Goal: Check status: Check status

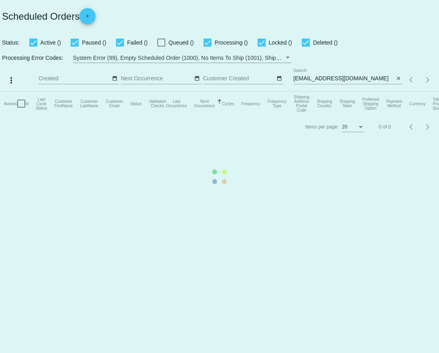
click at [354, 92] on mat-table "Actions Id Last Cycle Status Customer FirstName Customer LastName Customer Emai…" at bounding box center [219, 104] width 439 height 24
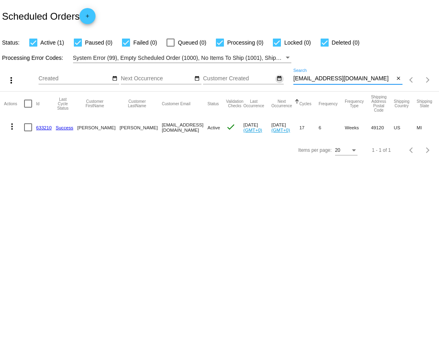
drag, startPoint x: 353, startPoint y: 80, endPoint x: 282, endPoint y: 79, distance: 71.9
click at [282, 79] on div "more_vert Aug Jan Feb Mar Apr 1" at bounding box center [219, 77] width 439 height 29
paste input "testerda@roadrunner.com"
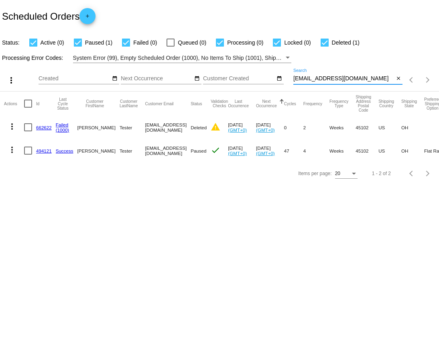
type input "testerda@roadrunner.com"
